Goal: Task Accomplishment & Management: Manage account settings

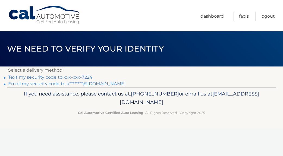
click at [71, 81] on li "Email my security code to k********@[DOMAIN_NAME]" at bounding box center [141, 84] width 267 height 7
click at [68, 76] on link "Text my security code to xxx-xxx-7224" at bounding box center [50, 77] width 84 height 5
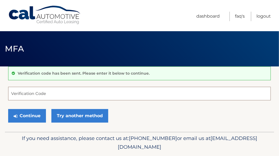
click at [62, 97] on input "Verification Code" at bounding box center [139, 94] width 262 height 14
type input "506312"
click at [144, 116] on div "Continue Try another method" at bounding box center [139, 116] width 262 height 18
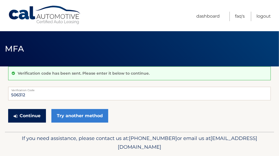
click at [37, 112] on button "Continue" at bounding box center [27, 116] width 38 height 14
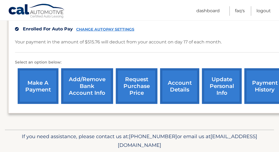
scroll to position [179, 0]
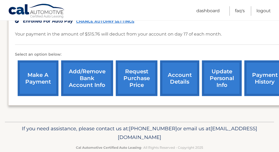
click at [176, 88] on link "account details" at bounding box center [179, 79] width 39 height 36
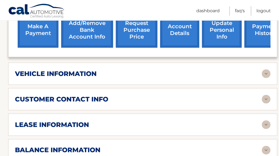
scroll to position [209, 0]
click at [265, 121] on img at bounding box center [266, 125] width 9 height 9
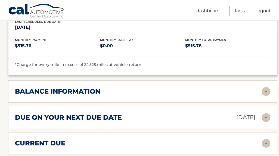
scroll to position [370, 0]
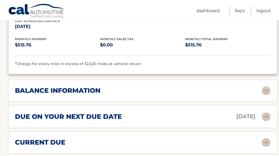
click at [265, 86] on img at bounding box center [266, 90] width 9 height 9
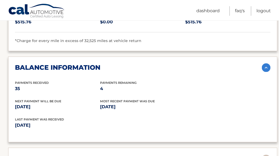
scroll to position [393, 0]
click at [266, 63] on div "balance information Payments Received 35 Payments Remaining 4 Next Payment will…" at bounding box center [142, 99] width 269 height 86
click at [266, 63] on img at bounding box center [266, 67] width 9 height 9
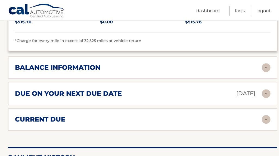
click at [266, 115] on img at bounding box center [266, 119] width 9 height 9
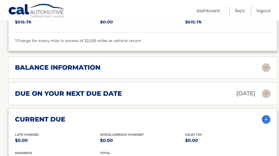
click at [266, 115] on img at bounding box center [266, 119] width 9 height 9
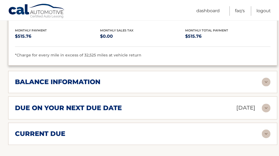
scroll to position [379, 0]
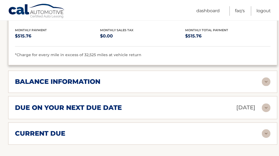
click at [268, 103] on img at bounding box center [266, 107] width 9 height 9
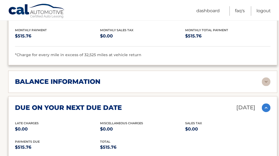
click at [268, 103] on img at bounding box center [266, 107] width 9 height 9
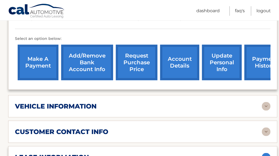
scroll to position [176, 0]
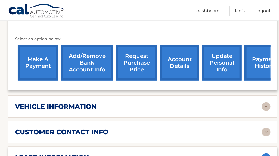
click at [268, 102] on img at bounding box center [266, 106] width 9 height 9
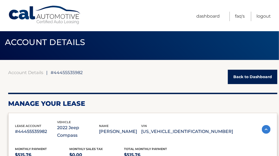
scroll to position [0, 0]
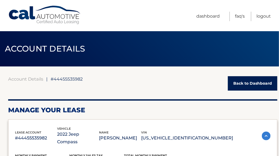
click at [243, 84] on link "Back to Dashboard" at bounding box center [252, 83] width 49 height 14
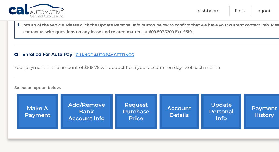
scroll to position [147, 1]
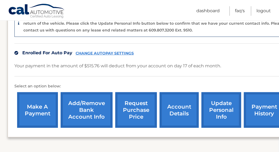
click at [228, 109] on link "update personal info" at bounding box center [221, 110] width 40 height 36
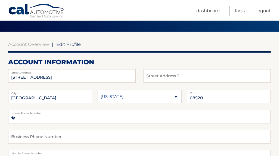
scroll to position [34, 0]
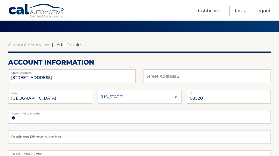
click at [236, 10] on link "FAQ's" at bounding box center [240, 11] width 10 height 10
